Goal: Transaction & Acquisition: Obtain resource

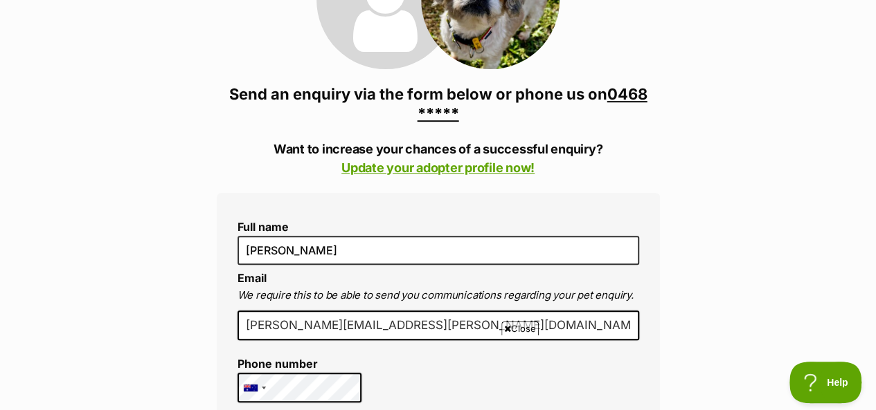
scroll to position [254, 0]
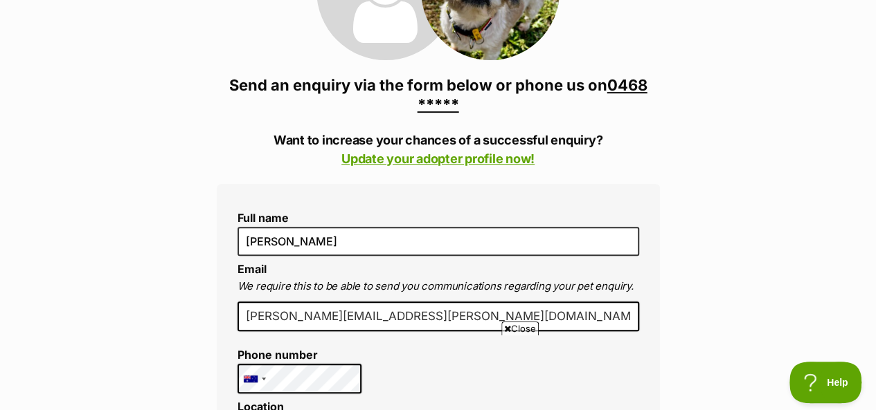
click at [532, 335] on span "Close" at bounding box center [519, 329] width 37 height 14
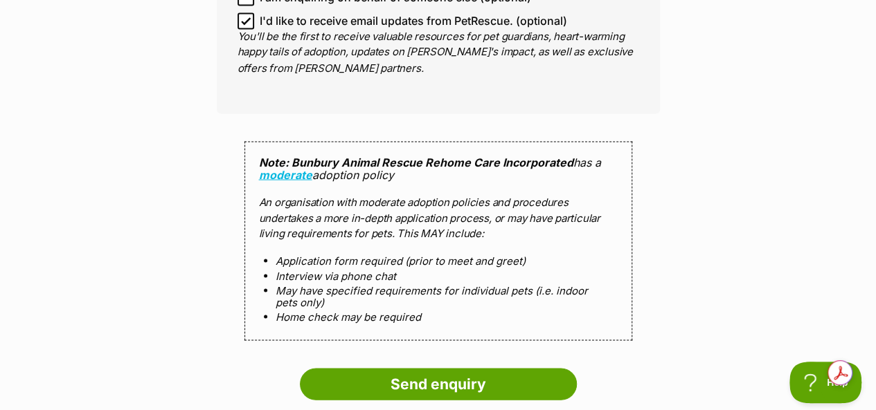
scroll to position [1246, 0]
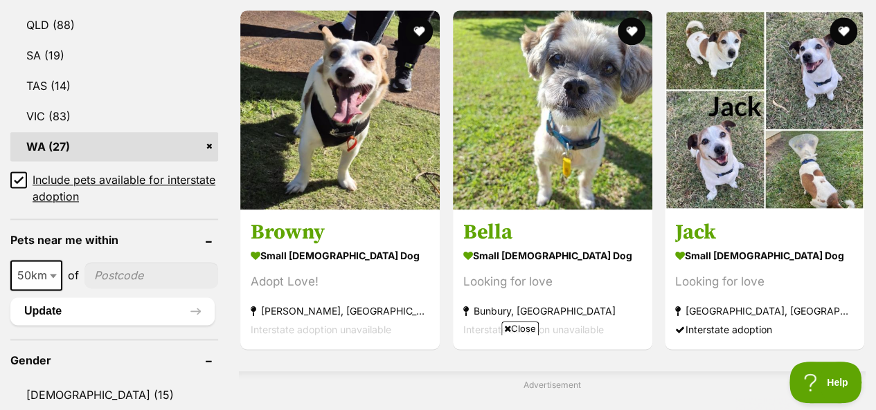
scroll to position [827, 0]
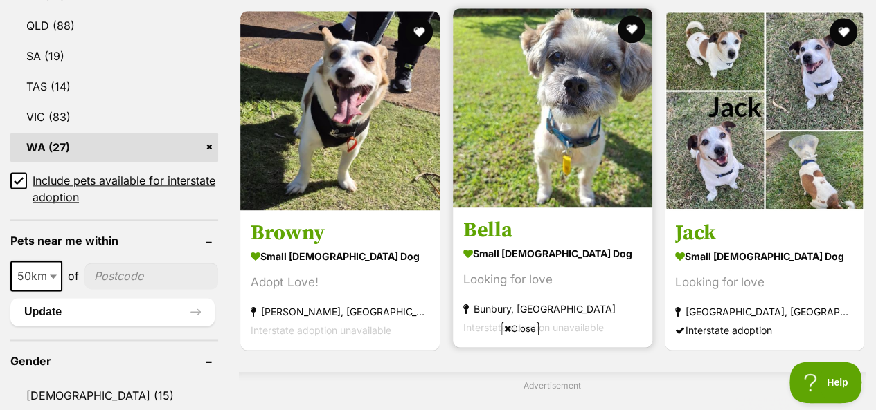
click at [494, 217] on h3 "Bella" at bounding box center [552, 230] width 179 height 26
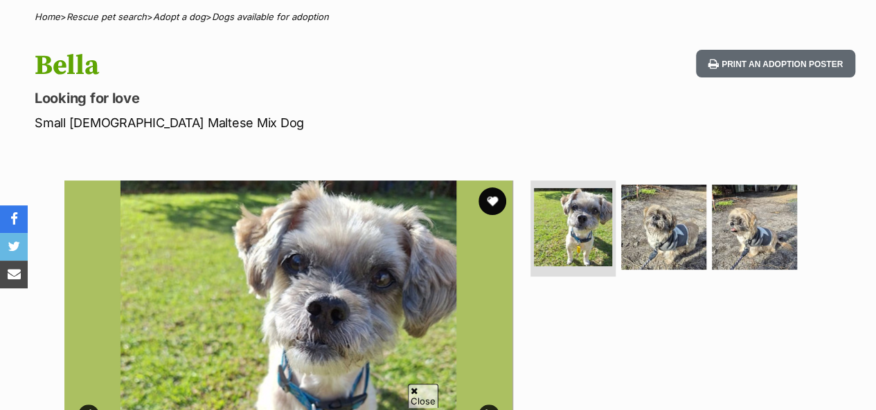
scroll to position [108, 0]
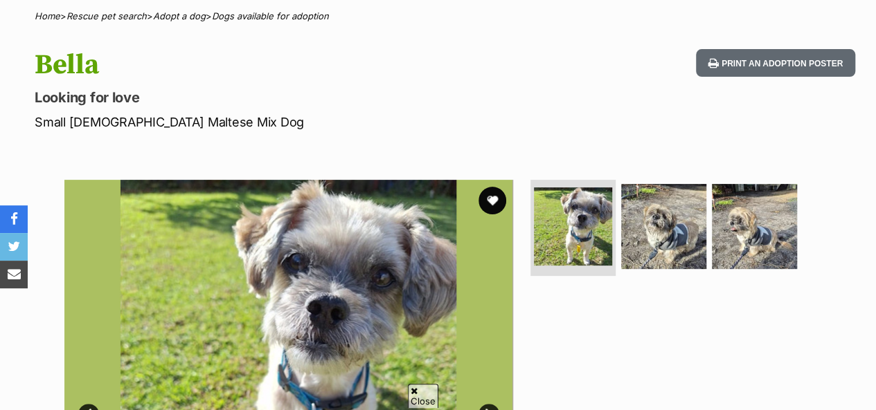
click at [351, 272] on img at bounding box center [288, 404] width 449 height 449
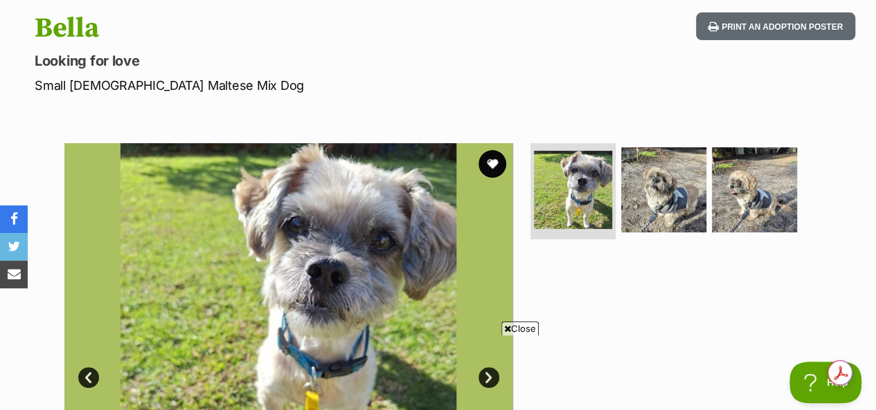
scroll to position [0, 0]
click at [515, 333] on span "Close" at bounding box center [519, 329] width 37 height 14
click at [480, 376] on link "Next" at bounding box center [488, 378] width 21 height 21
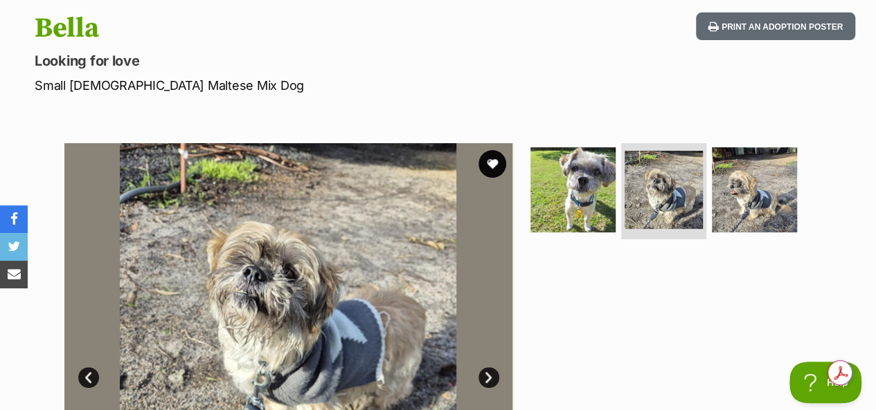
click at [497, 379] on link "Next" at bounding box center [488, 378] width 21 height 21
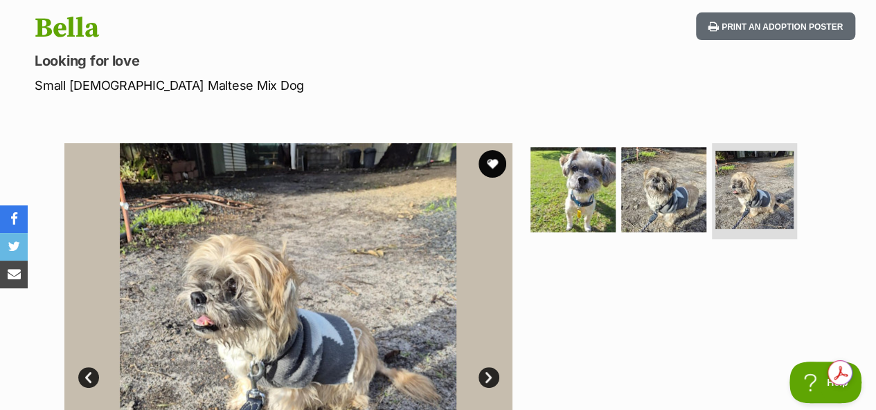
click at [482, 386] on img at bounding box center [288, 367] width 449 height 449
click at [497, 383] on link "Next" at bounding box center [488, 378] width 21 height 21
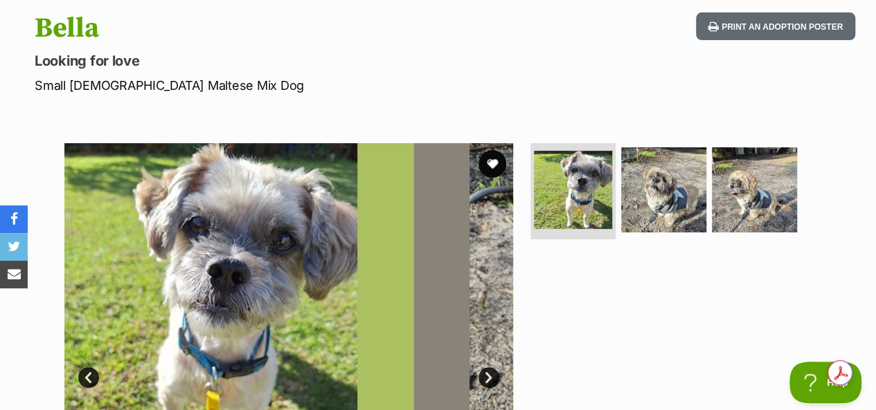
click at [413, 385] on img at bounding box center [189, 367] width 449 height 449
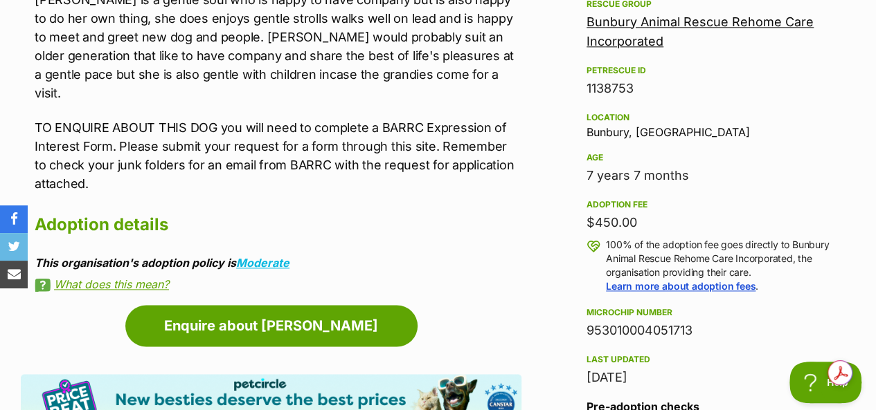
scroll to position [838, 0]
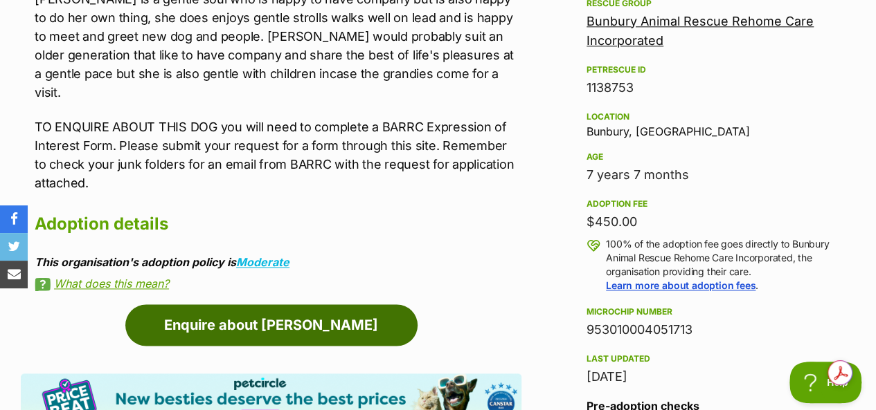
click at [325, 320] on link "Enquire about [PERSON_NAME]" at bounding box center [271, 326] width 292 height 42
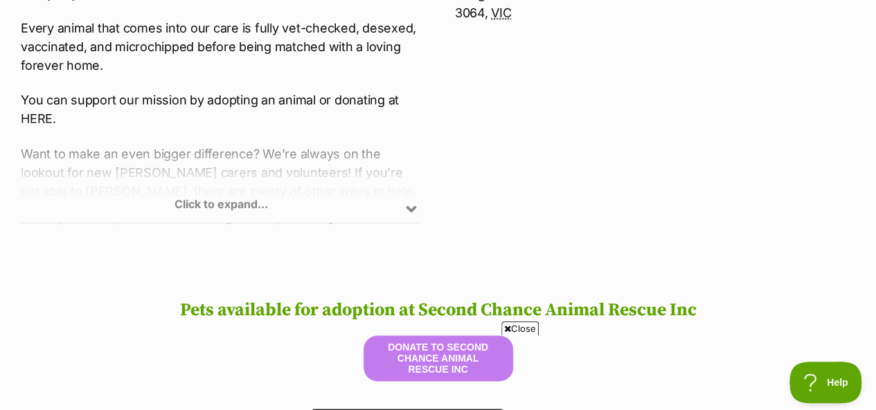
scroll to position [789, 0]
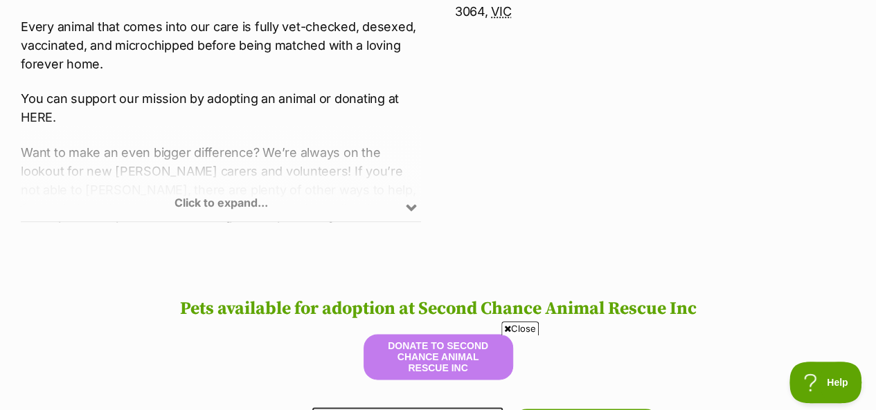
click at [504, 341] on div "Close" at bounding box center [438, 372] width 504 height 76
click at [505, 336] on div "Close" at bounding box center [438, 372] width 504 height 76
click at [523, 333] on span "Close" at bounding box center [519, 329] width 37 height 14
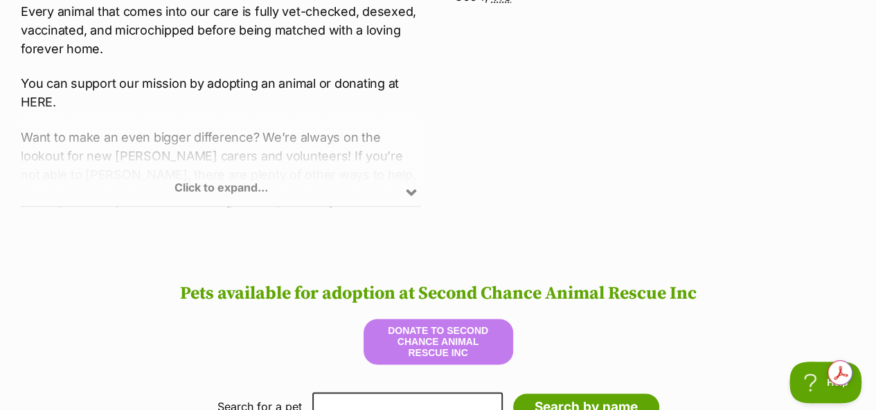
scroll to position [806, 0]
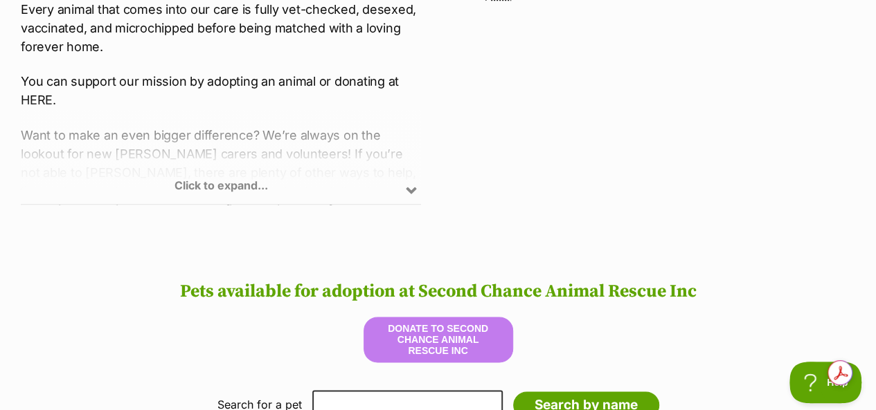
click at [420, 181] on div "Click to expand..." at bounding box center [221, 150] width 400 height 108
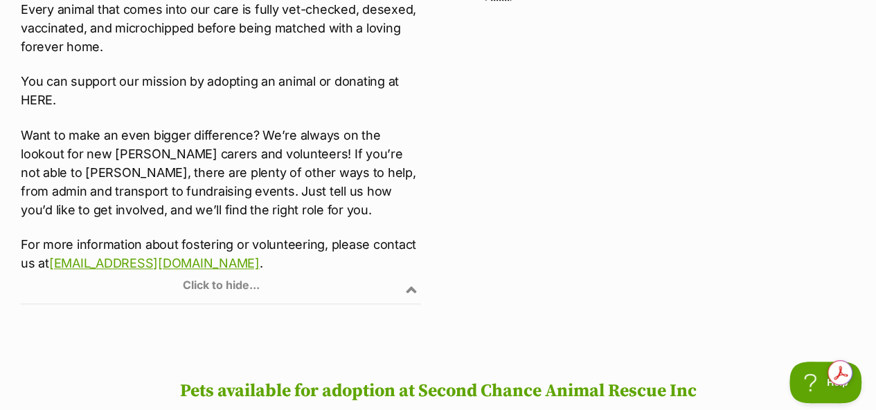
click at [410, 277] on div "Click to hide..." at bounding box center [221, 250] width 400 height 108
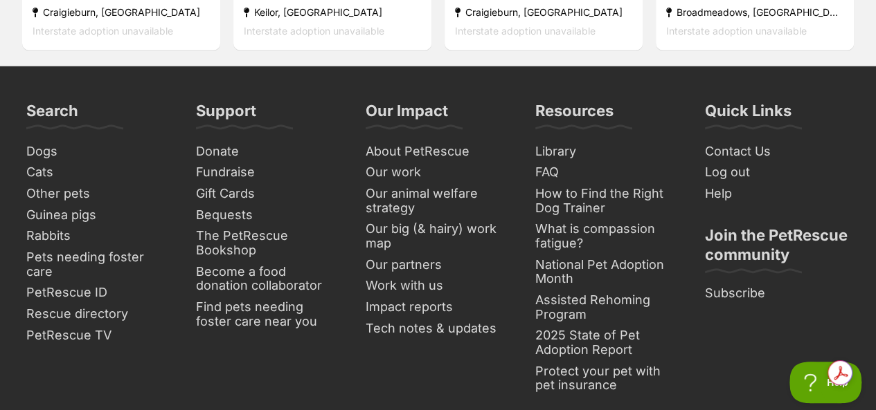
scroll to position [1980, 0]
